Goal: Complete application form

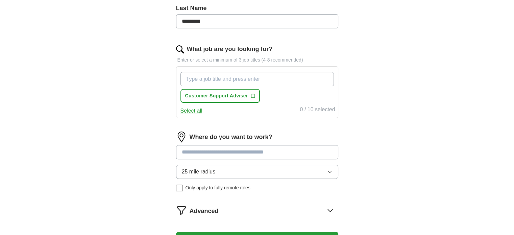
scroll to position [184, 0]
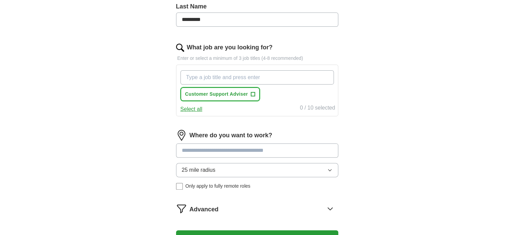
click at [253, 94] on span "+" at bounding box center [253, 94] width 4 height 5
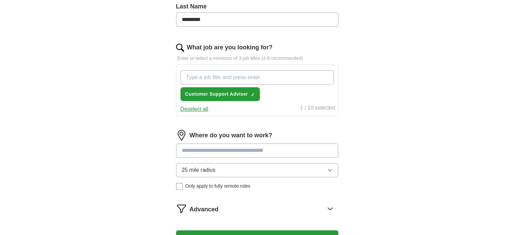
click at [243, 77] on input "What job are you looking for?" at bounding box center [256, 77] width 153 height 14
type input "Customer Service"
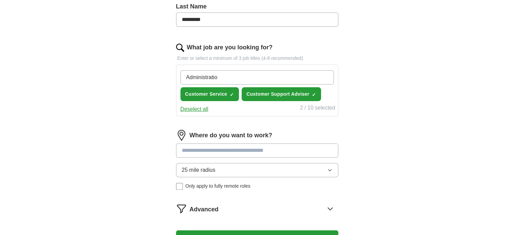
type input "Administration"
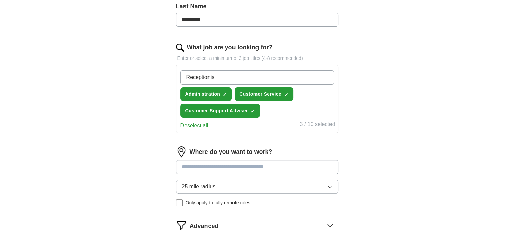
type input "Receptionist"
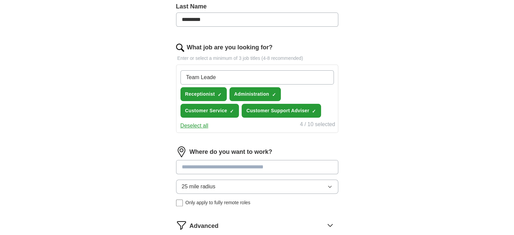
type input "Team Leader"
click at [239, 163] on input at bounding box center [257, 167] width 162 height 14
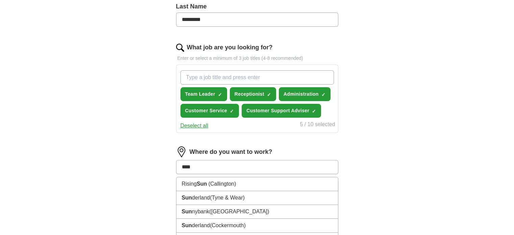
type input "*****"
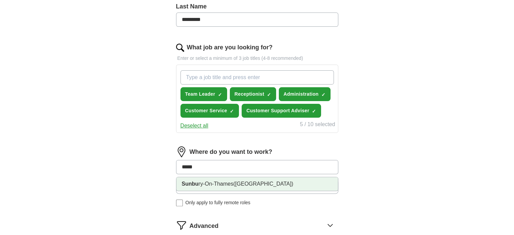
click at [236, 182] on span "([GEOGRAPHIC_DATA])" at bounding box center [263, 184] width 60 height 6
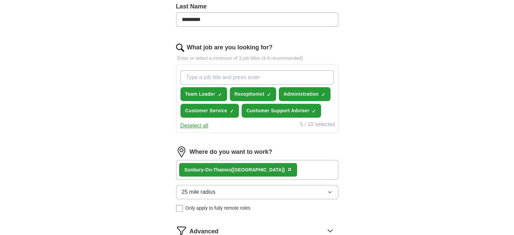
click at [328, 190] on icon "button" at bounding box center [329, 191] width 5 height 5
click at [315, 217] on div "5 mile radius" at bounding box center [257, 221] width 151 height 8
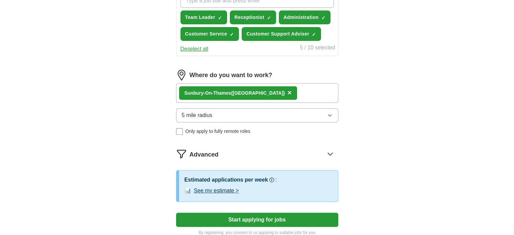
scroll to position [301, 0]
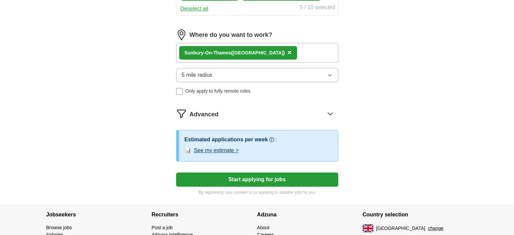
click at [259, 179] on button "Start applying for jobs" at bounding box center [257, 179] width 162 height 14
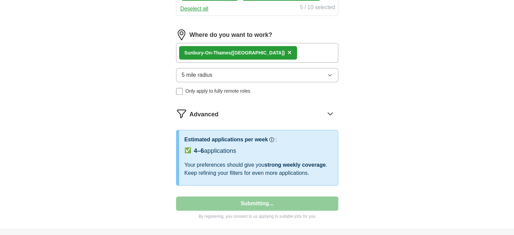
select select "**"
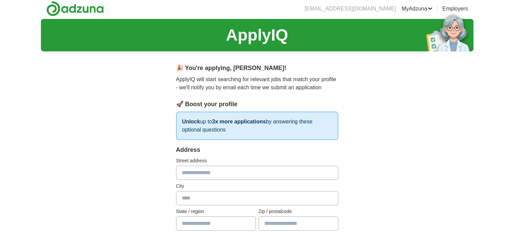
scroll to position [0, 0]
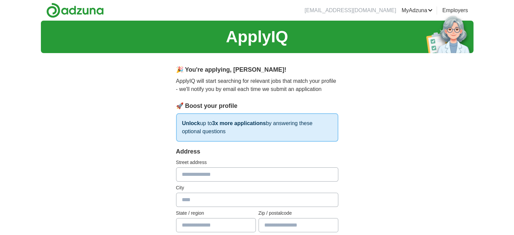
click at [259, 179] on input "text" at bounding box center [257, 174] width 162 height 14
type input "**********"
type input "******"
type input "********"
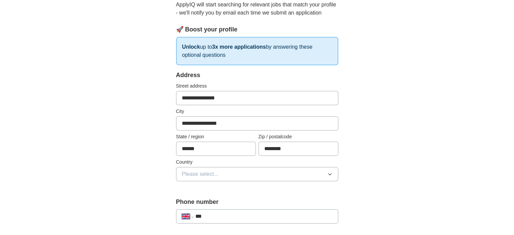
scroll to position [90, 0]
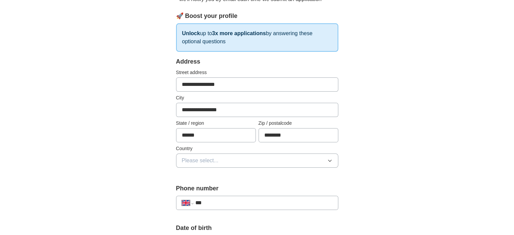
click at [329, 160] on icon "button" at bounding box center [329, 160] width 5 height 5
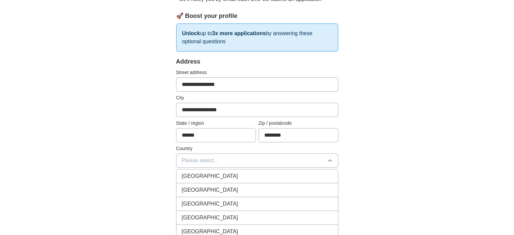
click at [311, 175] on div "[GEOGRAPHIC_DATA]" at bounding box center [257, 176] width 151 height 8
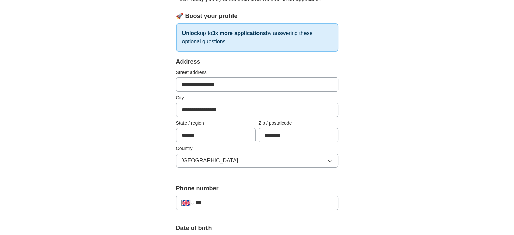
click at [300, 202] on input "***" at bounding box center [263, 203] width 137 height 8
type input "**********"
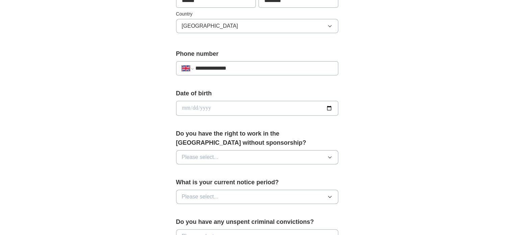
scroll to position [251, 0]
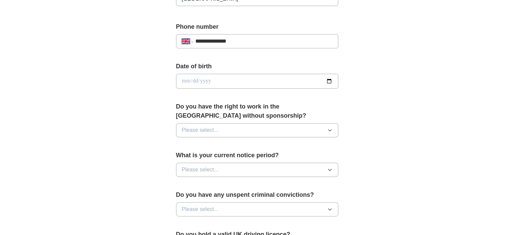
click at [296, 81] on input "date" at bounding box center [257, 81] width 162 height 15
type input "**********"
click at [289, 128] on button "Please select..." at bounding box center [257, 130] width 162 height 14
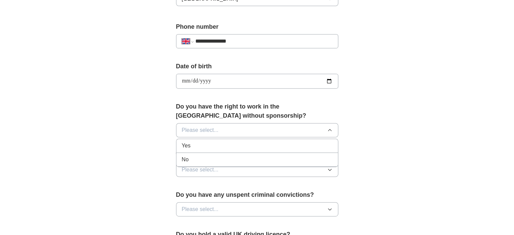
click at [286, 141] on div "Yes" at bounding box center [257, 145] width 151 height 8
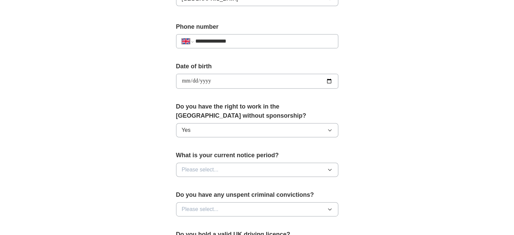
click at [285, 162] on button "Please select..." at bounding box center [257, 169] width 162 height 14
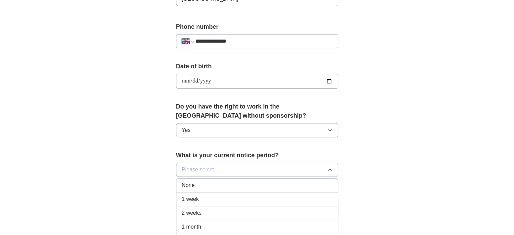
click at [284, 183] on div "None" at bounding box center [257, 185] width 151 height 8
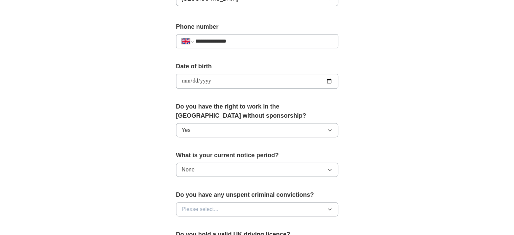
click at [282, 206] on button "Please select..." at bounding box center [257, 209] width 162 height 14
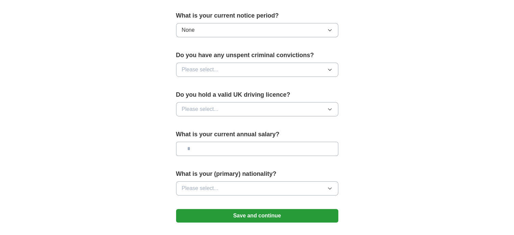
scroll to position [404, 0]
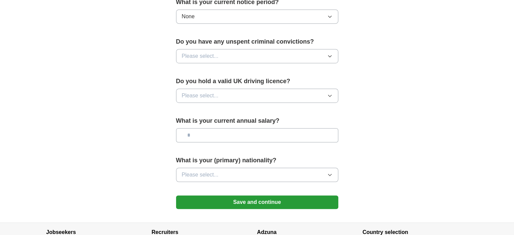
click at [329, 54] on icon "button" at bounding box center [329, 55] width 5 height 5
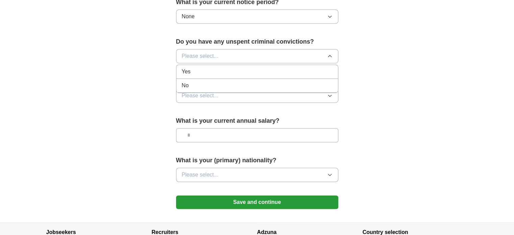
click at [317, 81] on div "No" at bounding box center [257, 85] width 151 height 8
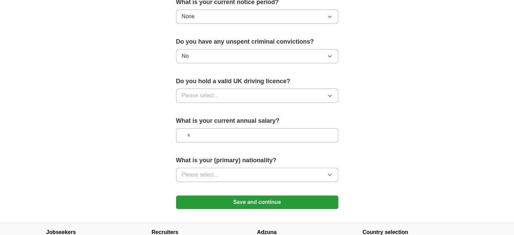
click at [328, 93] on icon "button" at bounding box center [329, 95] width 5 height 5
click at [319, 121] on div "No" at bounding box center [257, 125] width 151 height 8
click at [312, 136] on input "text" at bounding box center [257, 135] width 162 height 14
type input "*******"
click at [330, 172] on icon "button" at bounding box center [329, 174] width 5 height 5
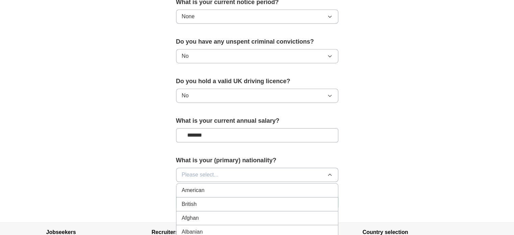
click at [293, 177] on button "Please select..." at bounding box center [257, 174] width 162 height 14
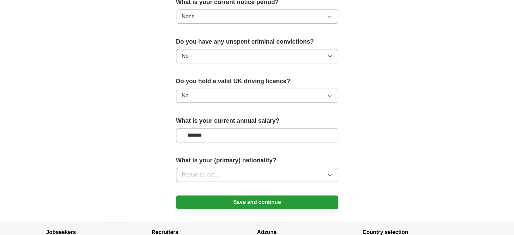
click at [331, 173] on icon "button" at bounding box center [329, 174] width 5 height 5
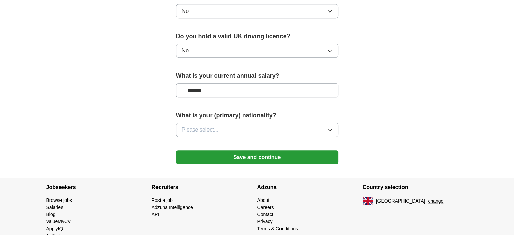
scroll to position [465, 0]
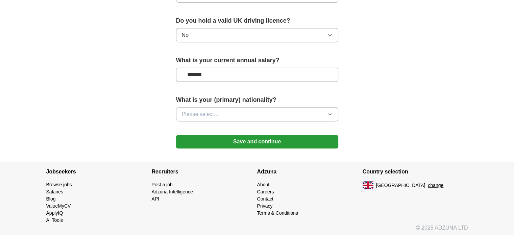
click at [328, 111] on icon "button" at bounding box center [329, 113] width 5 height 5
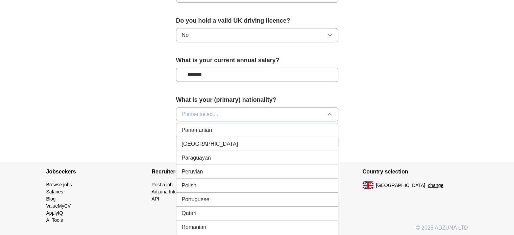
scroll to position [1908, 0]
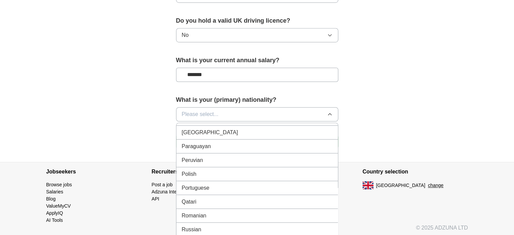
click at [248, 167] on li "Polish" at bounding box center [256, 174] width 161 height 14
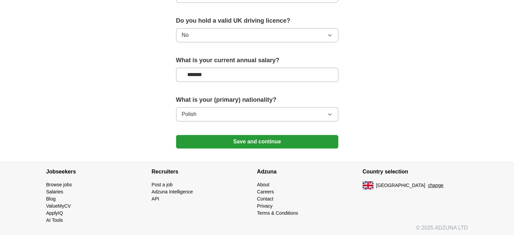
click at [259, 140] on button "Save and continue" at bounding box center [257, 142] width 162 height 14
